Goal: Find specific page/section: Find specific page/section

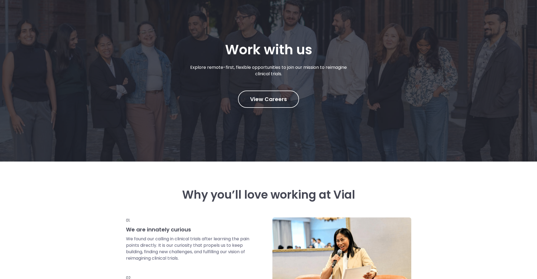
scroll to position [54, 0]
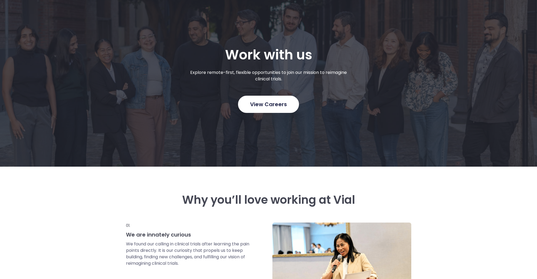
click at [270, 107] on span "View Careers" at bounding box center [268, 104] width 37 height 7
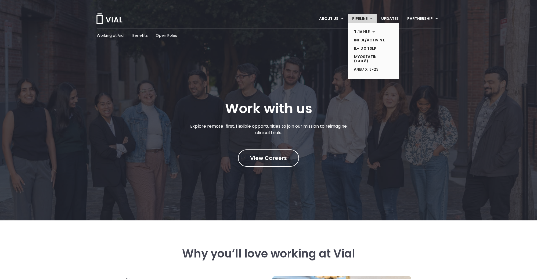
click at [355, 16] on link "PIPELINE" at bounding box center [362, 18] width 29 height 9
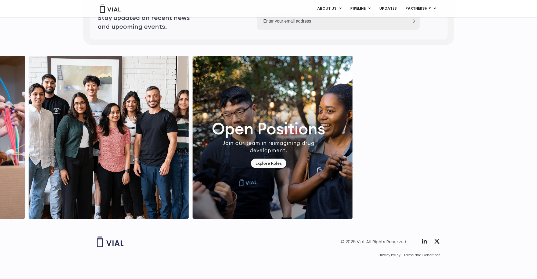
scroll to position [1545, 0]
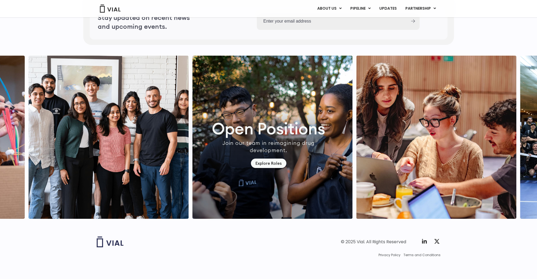
click at [221, 231] on footer "© 2025 Vial. All Rights Reserved Twitter X Logo Privacy Policy Terms and Condit…" at bounding box center [268, 253] width 537 height 52
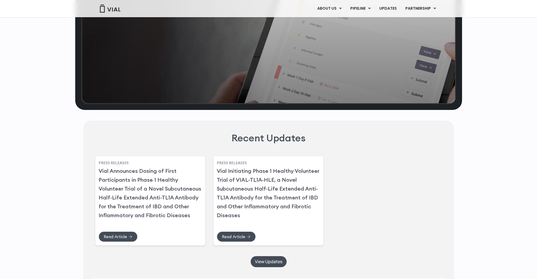
scroll to position [1249, 0]
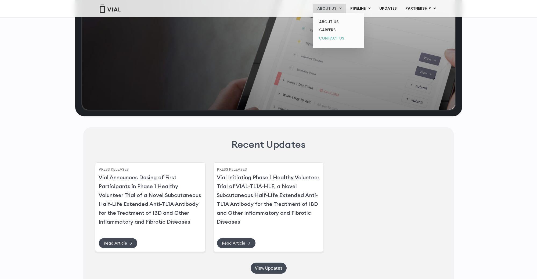
click at [334, 37] on link "CONTACT US" at bounding box center [338, 38] width 47 height 9
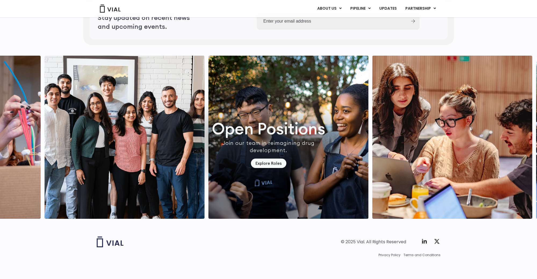
scroll to position [1545, 0]
